Goal: Task Accomplishment & Management: Use online tool/utility

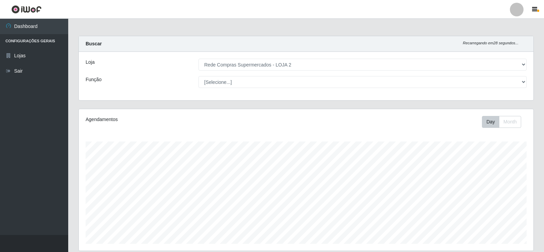
select select "161"
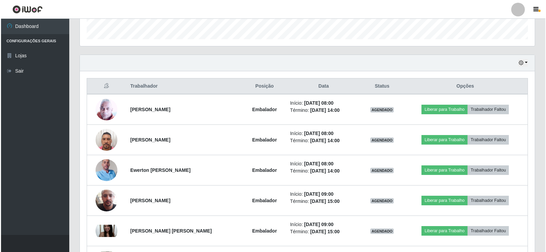
scroll to position [205, 0]
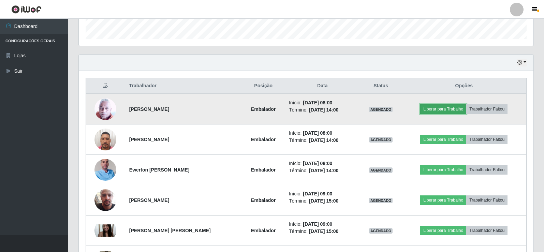
click at [451, 110] on button "Liberar para Trabalho" at bounding box center [443, 109] width 46 height 10
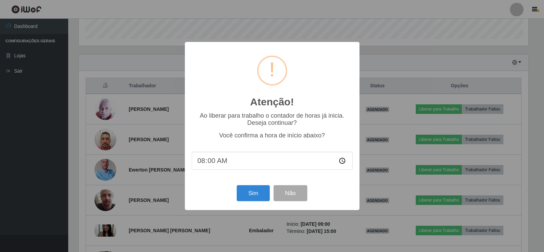
scroll to position [141, 451]
click at [260, 194] on button "Sim" at bounding box center [253, 193] width 33 height 16
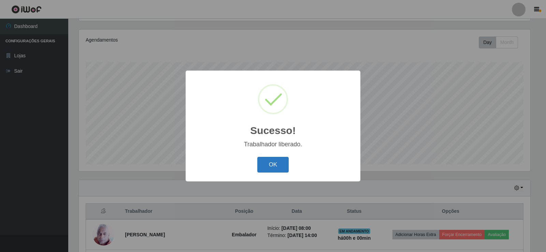
click at [277, 164] on button "OK" at bounding box center [273, 165] width 32 height 16
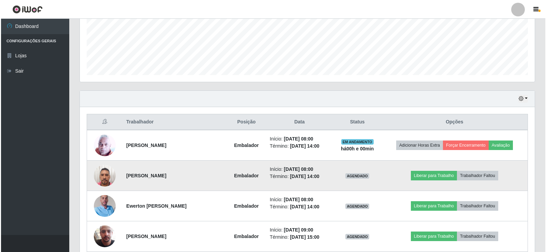
scroll to position [182, 0]
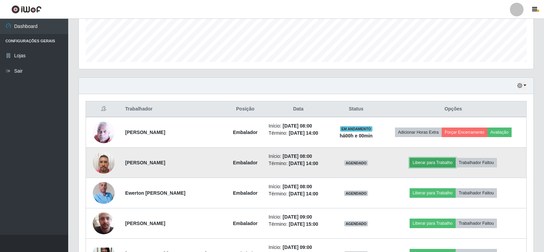
click at [431, 166] on button "Liberar para Trabalho" at bounding box center [432, 163] width 46 height 10
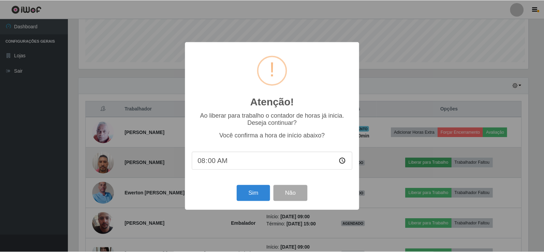
scroll to position [141, 451]
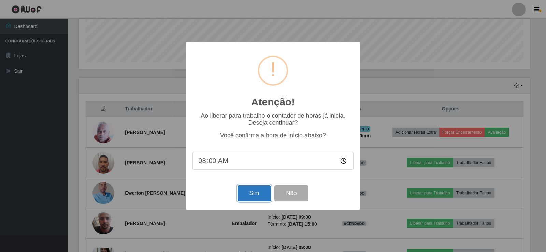
click at [248, 195] on button "Sim" at bounding box center [253, 193] width 33 height 16
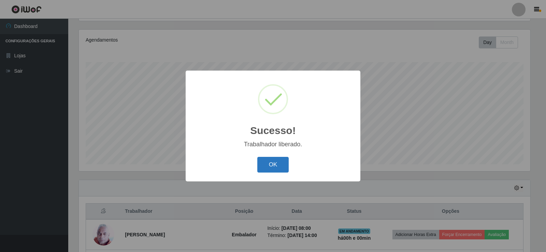
click at [276, 164] on button "OK" at bounding box center [273, 165] width 32 height 16
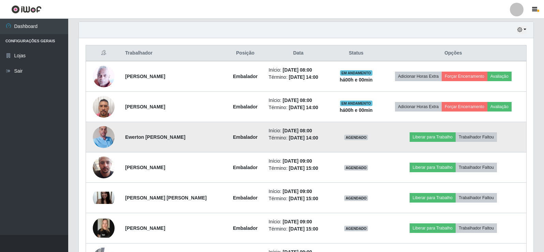
scroll to position [250, 0]
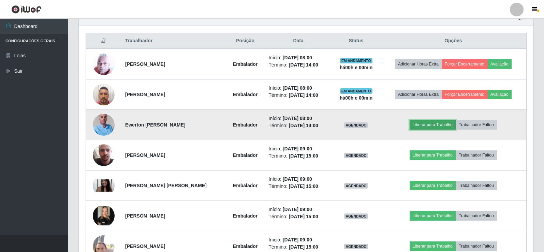
click at [433, 126] on button "Liberar para Trabalho" at bounding box center [432, 125] width 46 height 10
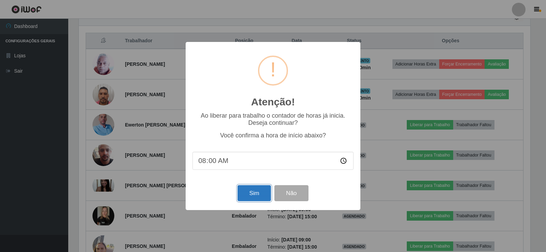
click at [252, 194] on button "Sim" at bounding box center [253, 193] width 33 height 16
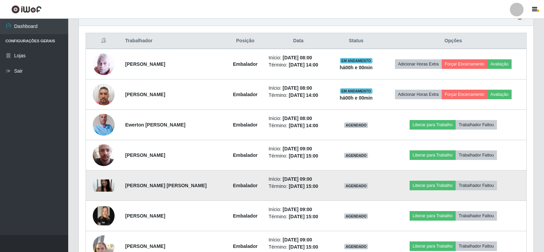
scroll to position [0, 0]
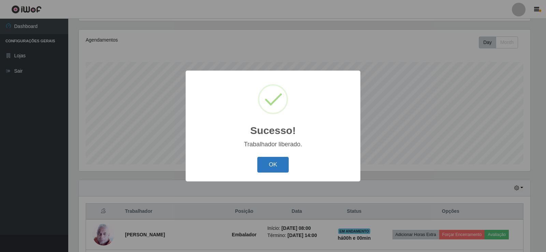
click at [278, 167] on button "OK" at bounding box center [273, 165] width 32 height 16
